Goal: Complete application form

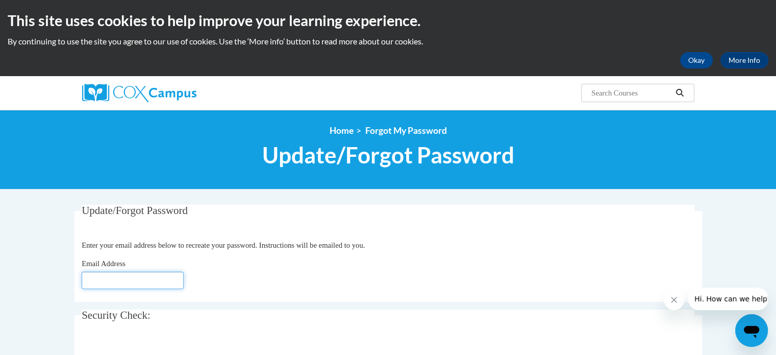
click at [165, 279] on input "Email Address" at bounding box center [133, 279] width 102 height 17
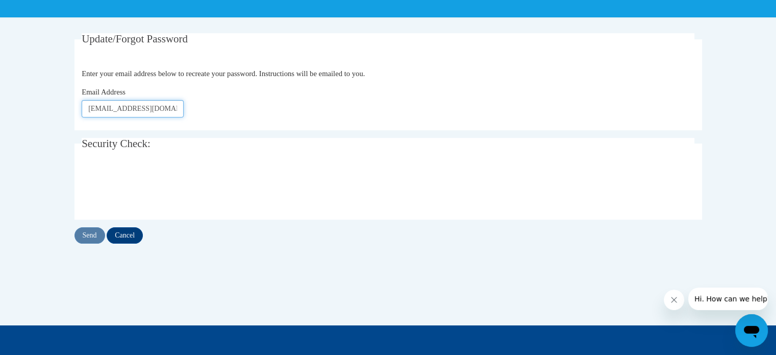
scroll to position [178, 0]
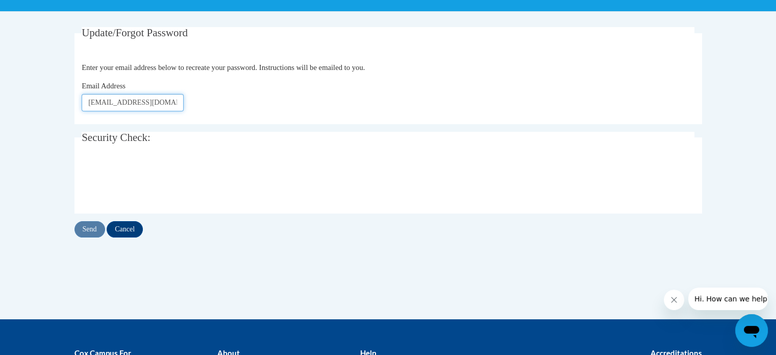
type input "[EMAIL_ADDRESS][DOMAIN_NAME]"
click at [94, 229] on input "Send" at bounding box center [89, 229] width 31 height 16
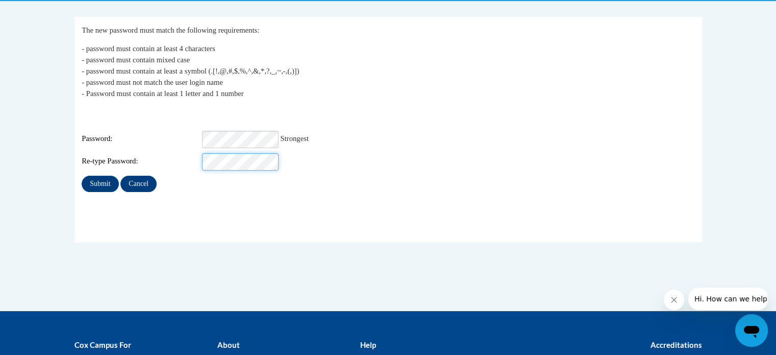
scroll to position [188, 0]
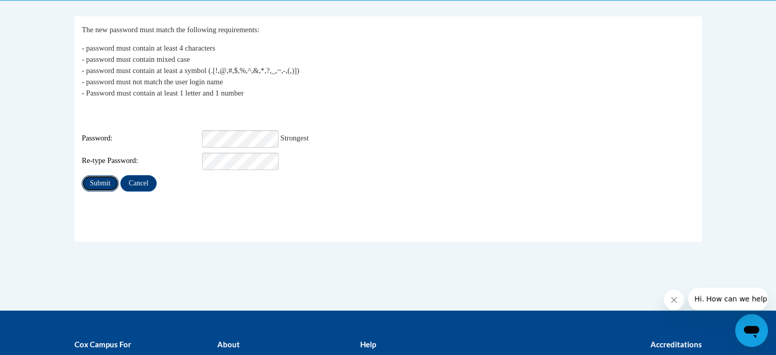
click at [106, 175] on input "Submit" at bounding box center [100, 183] width 37 height 16
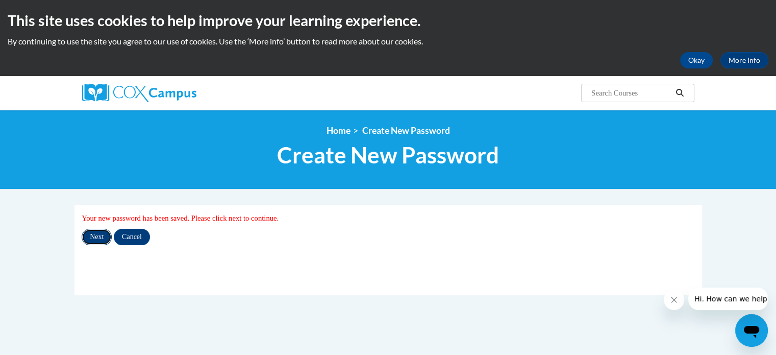
click at [100, 240] on input "Next" at bounding box center [97, 237] width 30 height 16
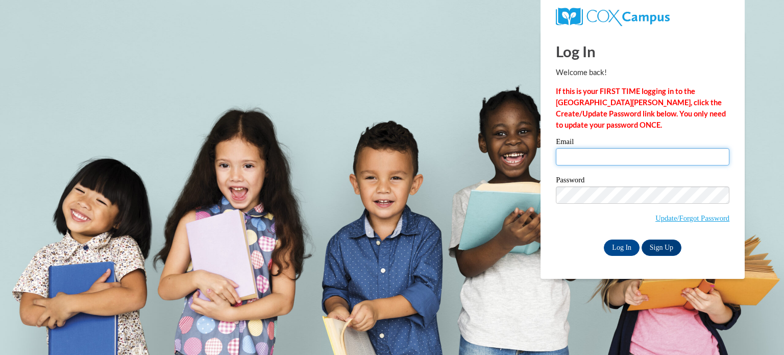
click at [623, 158] on input "Email" at bounding box center [642, 156] width 173 height 17
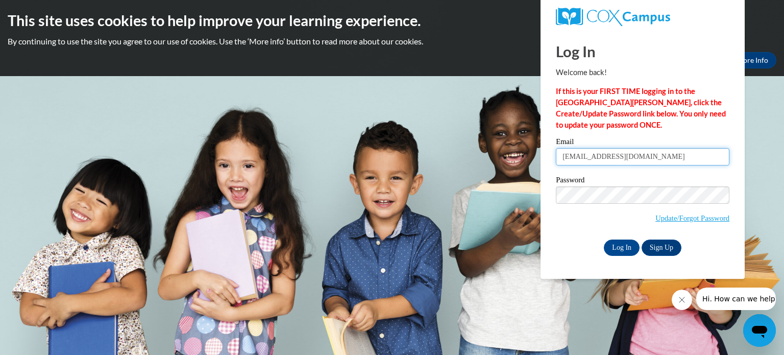
type input "mirenc92@gmail.com"
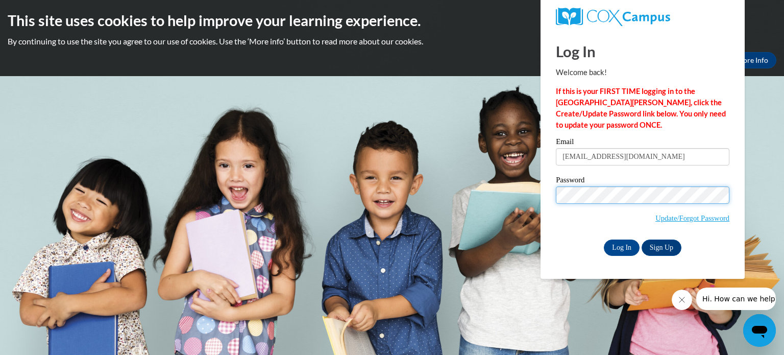
click at [604, 239] on input "Log In" at bounding box center [622, 247] width 36 height 16
click at [630, 240] on input "Log In" at bounding box center [622, 247] width 36 height 16
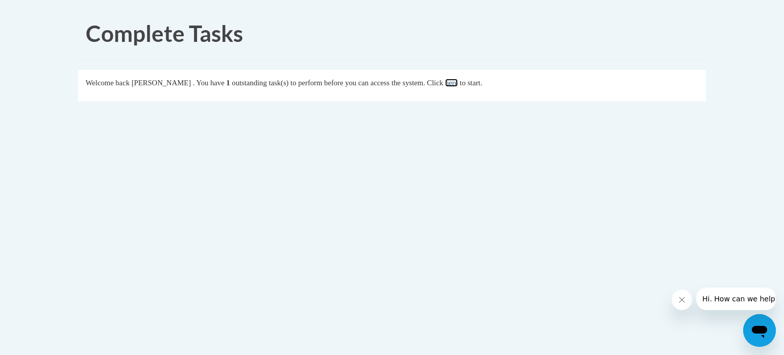
click at [458, 85] on link "here" at bounding box center [451, 83] width 13 height 8
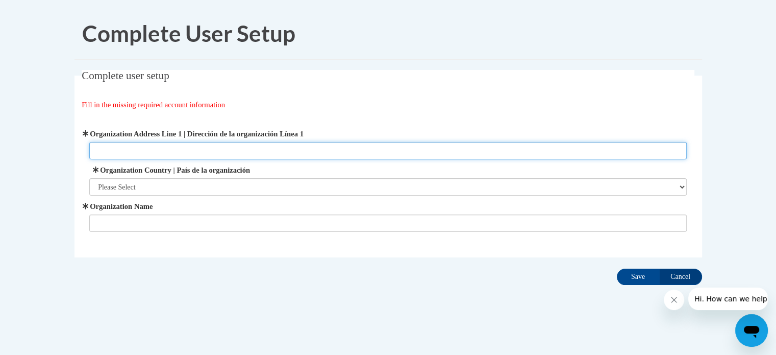
click at [116, 153] on input "Organization Address Line 1 | Dirección de la organización Línea 1" at bounding box center [387, 150] width 597 height 17
type input "433 Peeples St SW, Atlanta, GA 30310"
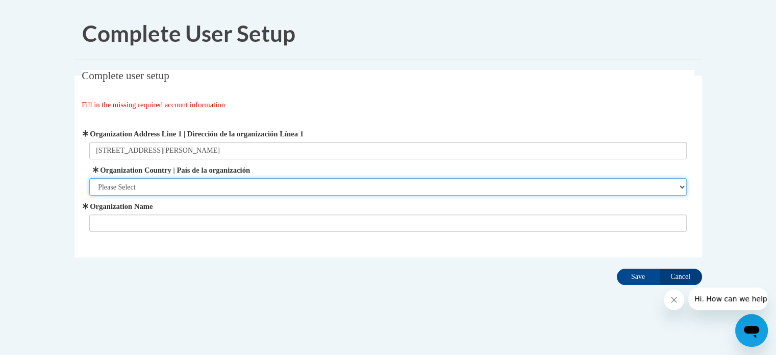
click at [196, 188] on select "Please Select United States | Estados Unidos Outside of the United States | Fue…" at bounding box center [387, 186] width 597 height 17
select select "ad49bcad-a171-4b2e-b99c-48b446064914"
click at [89, 178] on select "Please Select United States | Estados Unidos Outside of the United States | Fue…" at bounding box center [387, 186] width 597 height 17
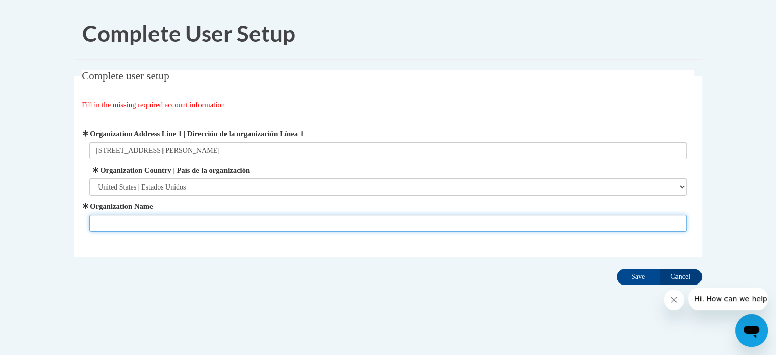
click at [182, 230] on input "Organization Name" at bounding box center [387, 222] width 597 height 17
type input "DeannRusk YMCA Head Start Academy"
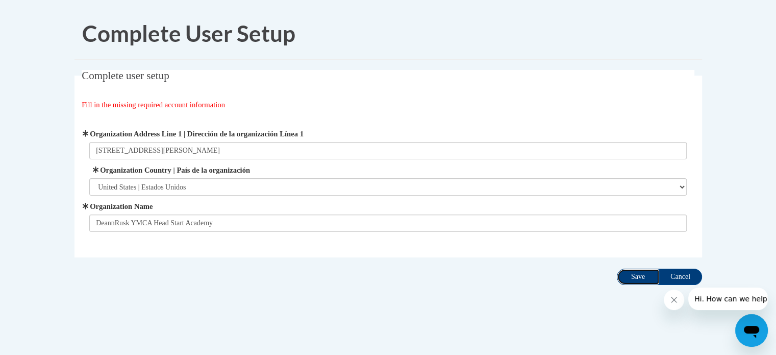
click at [647, 277] on input "Save" at bounding box center [638, 276] width 43 height 16
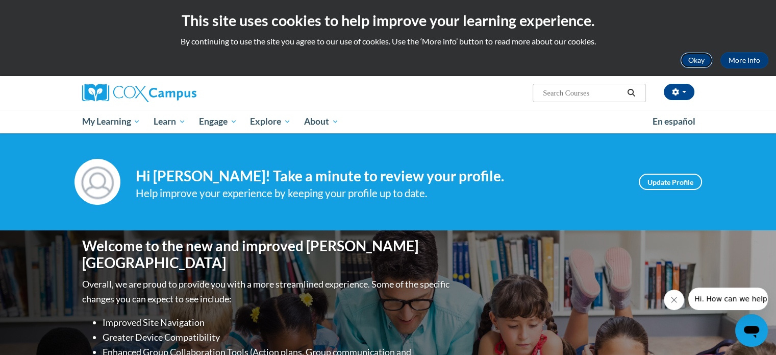
click at [704, 59] on button "Okay" at bounding box center [696, 60] width 33 height 16
